Goal: Task Accomplishment & Management: Manage account settings

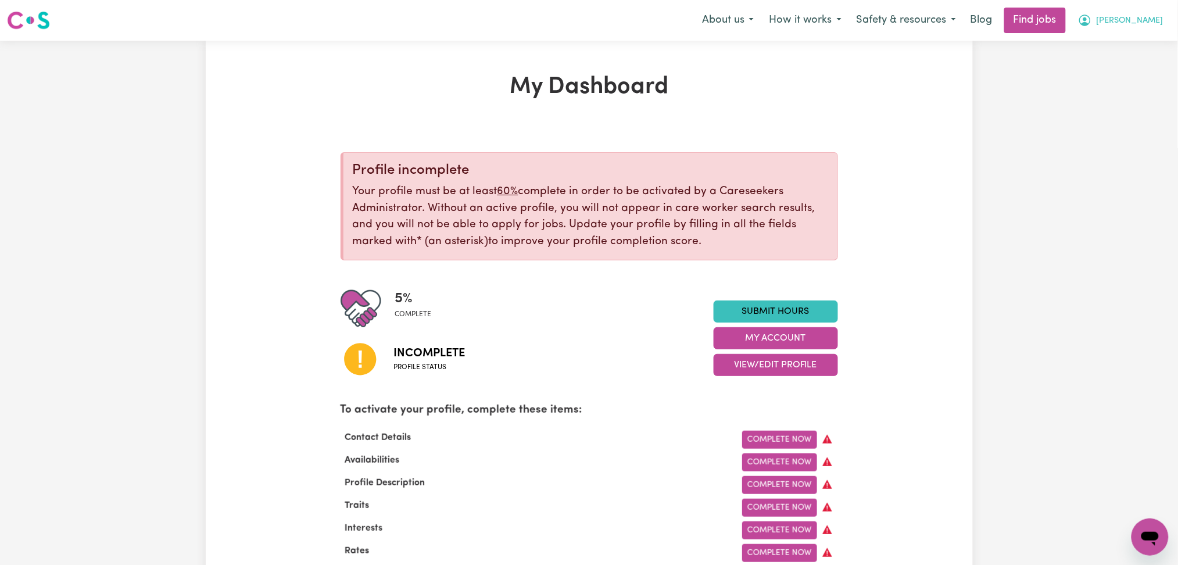
drag, startPoint x: 1132, startPoint y: 24, endPoint x: 1136, endPoint y: 31, distance: 8.6
click at [1136, 27] on button "[PERSON_NAME]" at bounding box center [1121, 20] width 101 height 24
click at [1133, 91] on link "Logout" at bounding box center [1125, 89] width 92 height 22
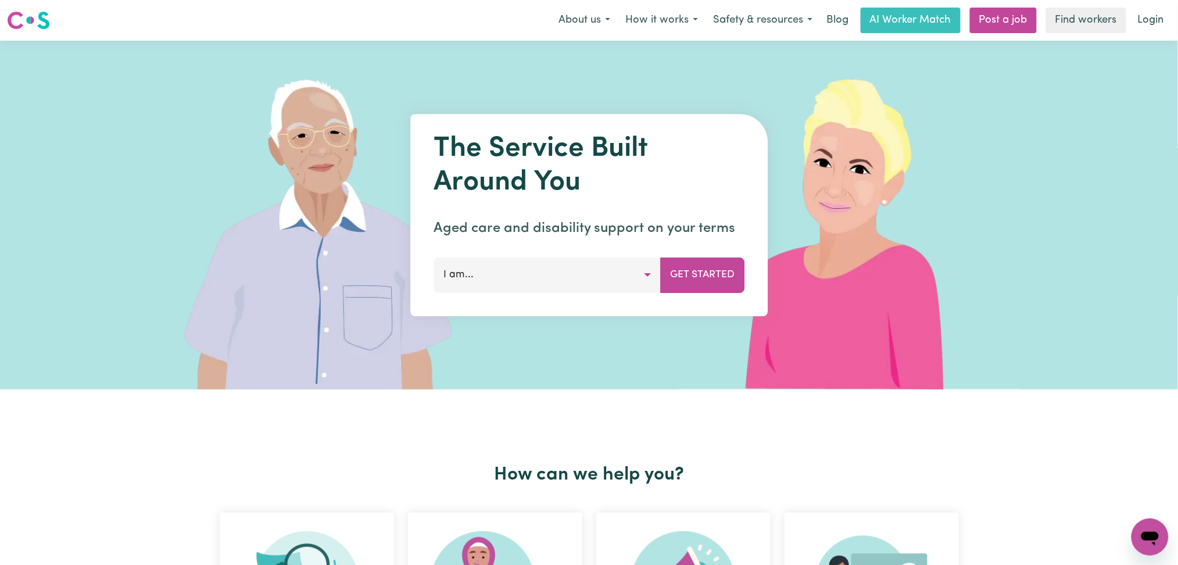
click at [1160, 22] on link "Login" at bounding box center [1151, 21] width 40 height 26
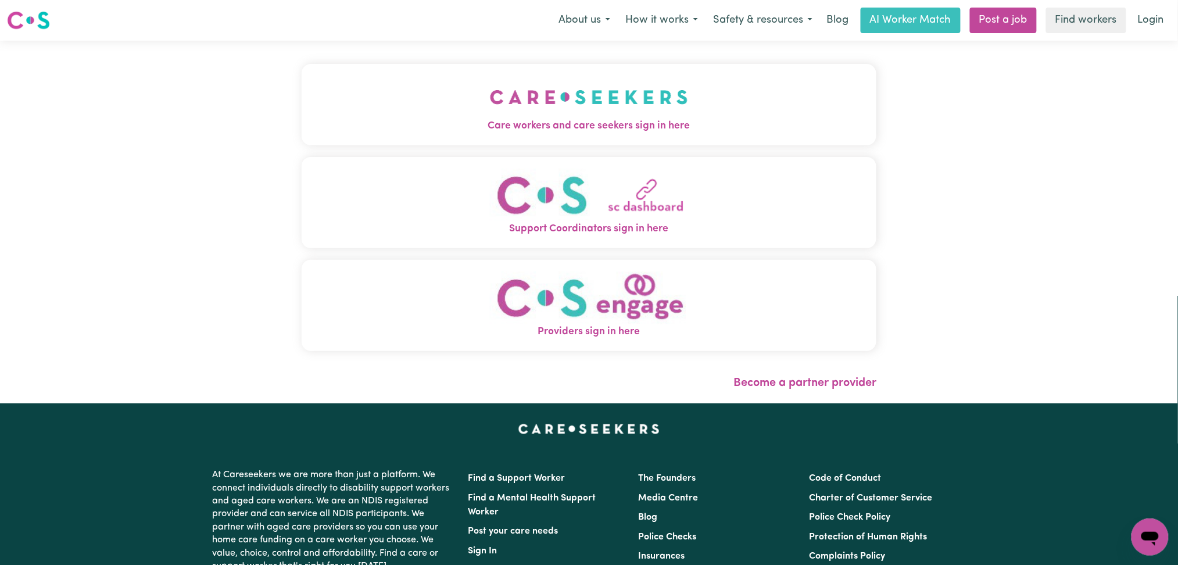
click at [531, 104] on img "Care workers and care seekers sign in here" at bounding box center [589, 97] width 198 height 43
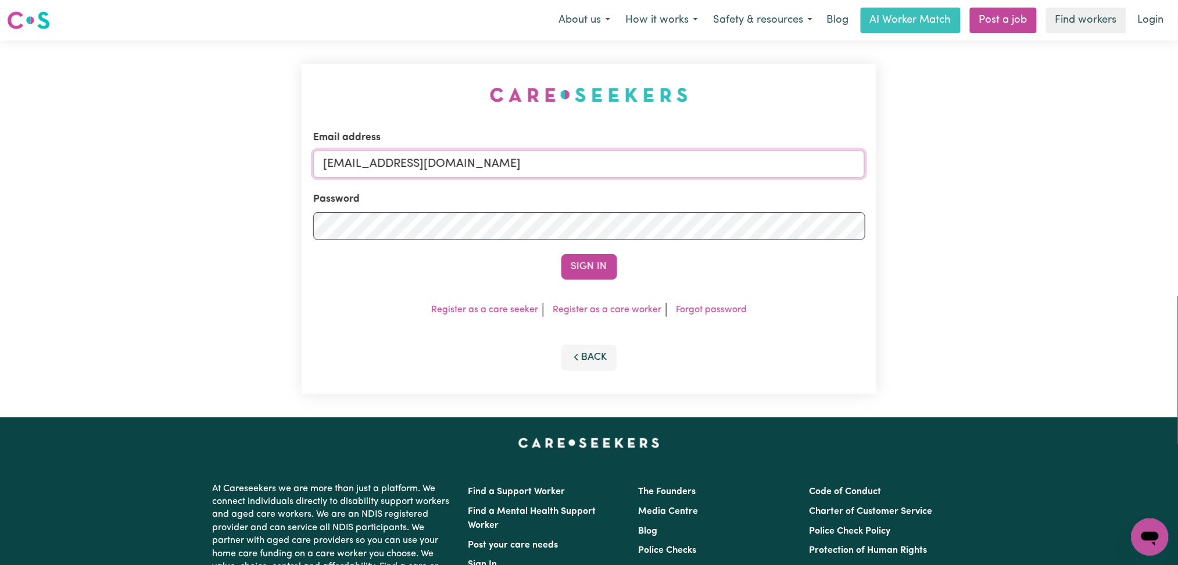
click at [395, 175] on input "[EMAIL_ADDRESS][DOMAIN_NAME]" at bounding box center [589, 164] width 552 height 28
drag, startPoint x: 382, startPoint y: 163, endPoint x: 683, endPoint y: 170, distance: 301.7
click at [683, 170] on input "Superuser~[EMAIL_ADDRESS][DOMAIN_NAME]" at bounding box center [589, 164] width 552 height 28
type input "Superuser~[EMAIL_ADDRESS][DOMAIN_NAME]"
click at [593, 263] on button "Sign In" at bounding box center [589, 267] width 56 height 26
